Goal: Information Seeking & Learning: Check status

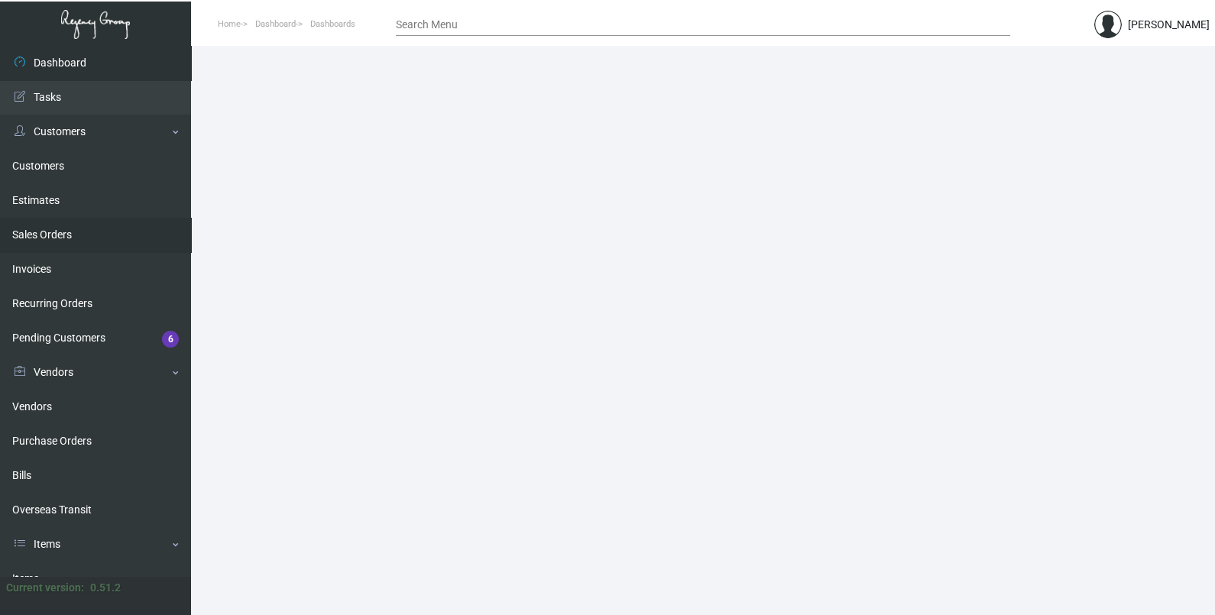
click at [40, 241] on link "Sales Orders" at bounding box center [95, 235] width 191 height 34
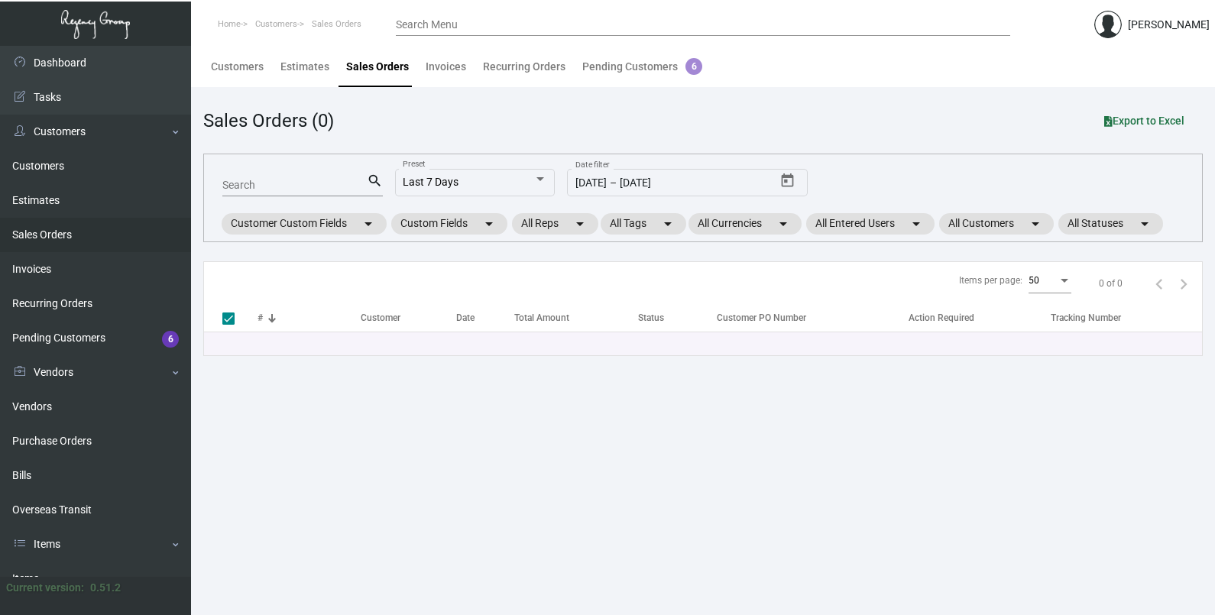
click at [300, 187] on input "Search" at bounding box center [294, 186] width 144 height 12
type input "V"
type input "Vit"
checkbox input "false"
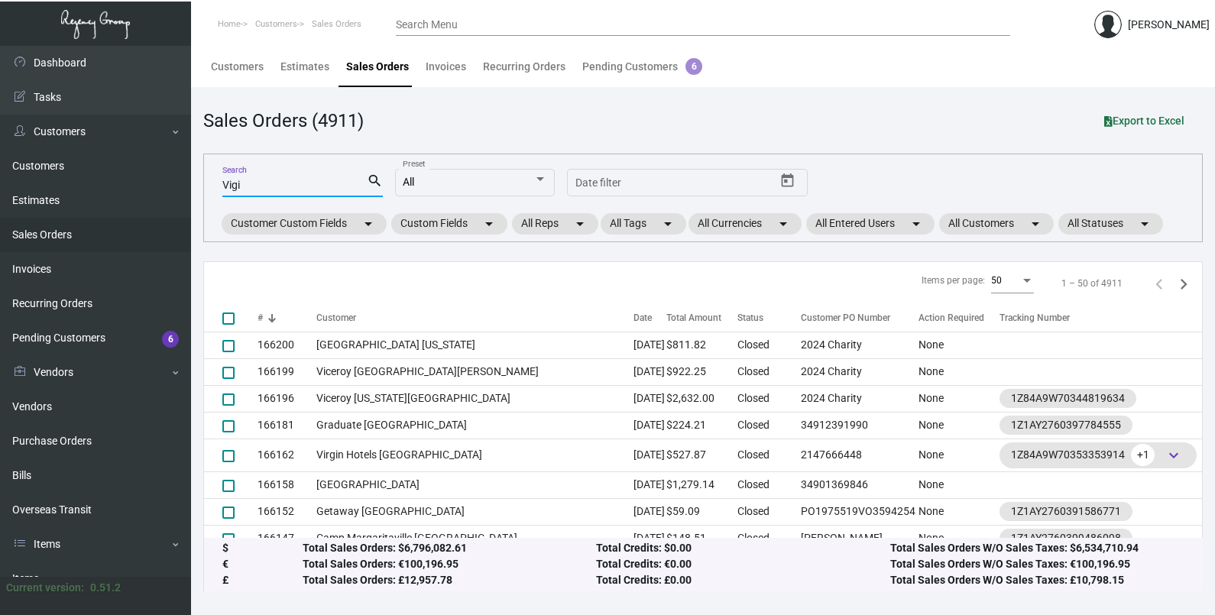
type input "Vigin"
checkbox input "true"
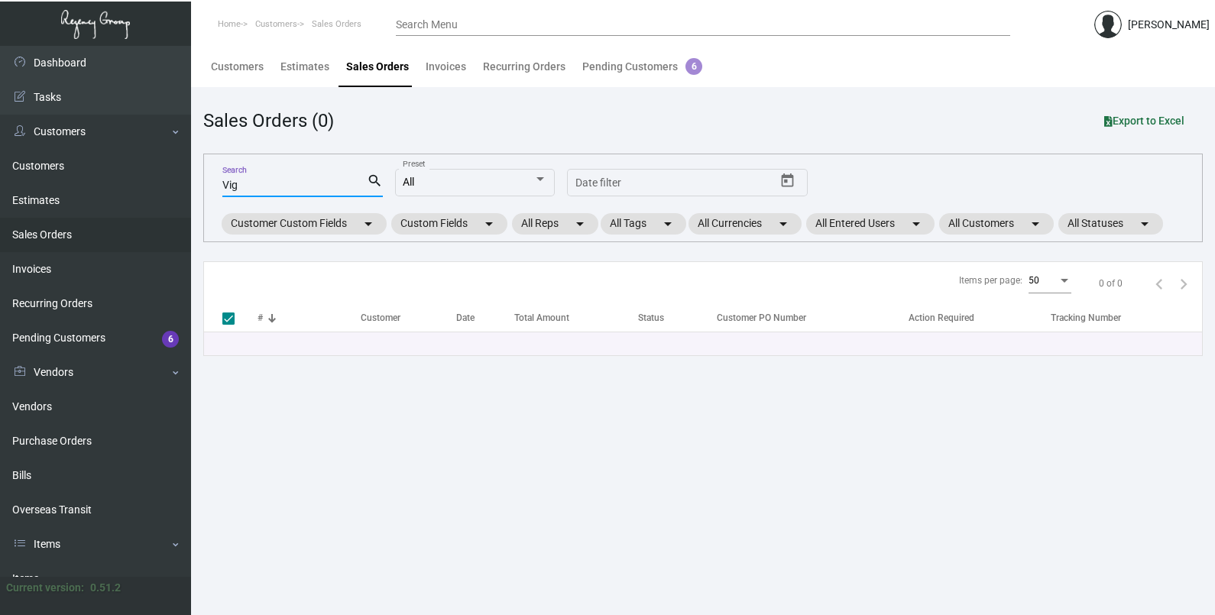
type input "Vi"
checkbox input "false"
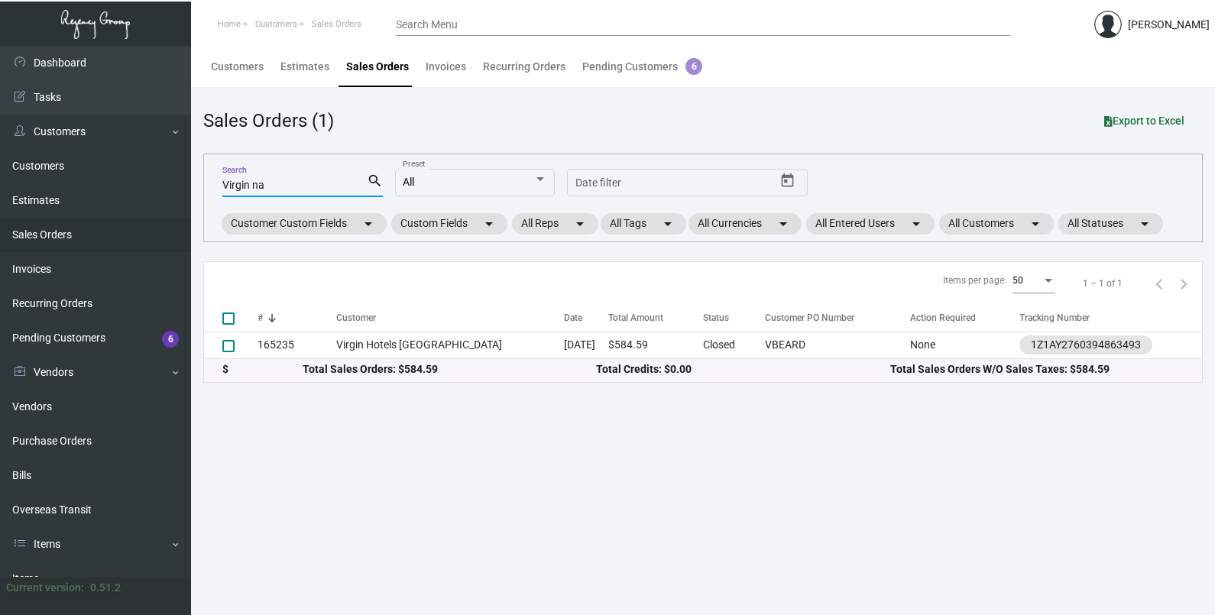
type input "Virgin na"
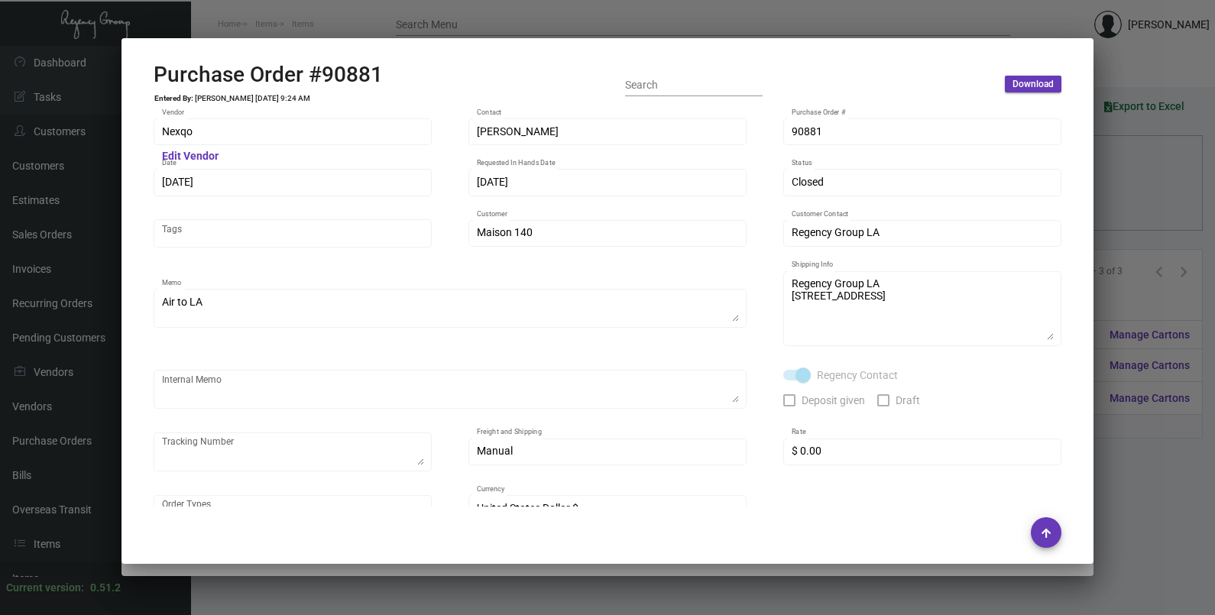
scroll to position [190, 0]
